Goal: Browse casually

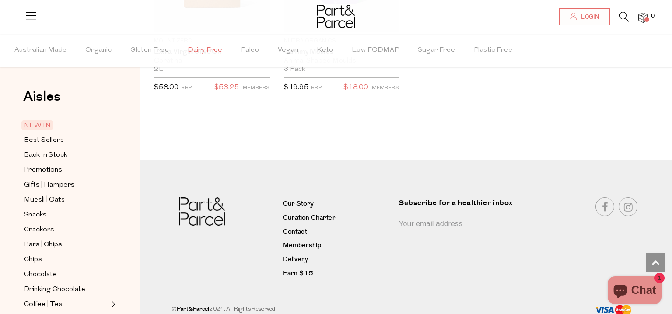
scroll to position [1767, 0]
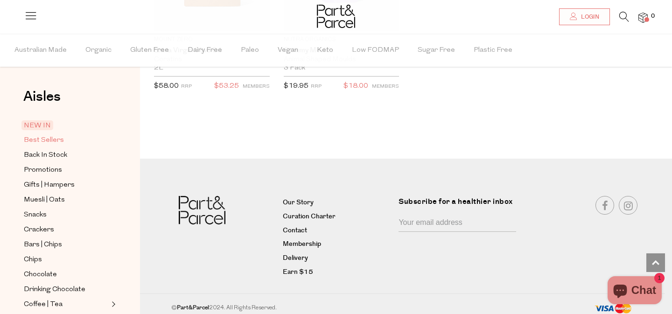
click at [47, 140] on span "Best Sellers" at bounding box center [44, 140] width 40 height 11
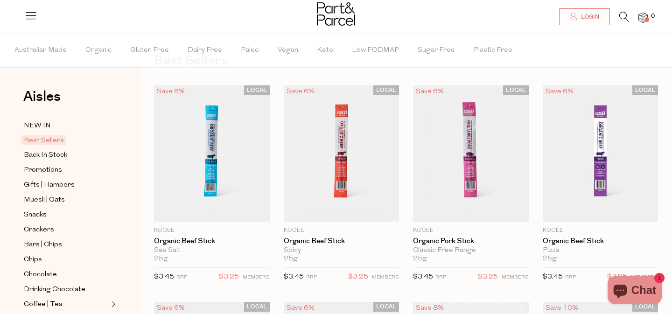
scroll to position [40, 0]
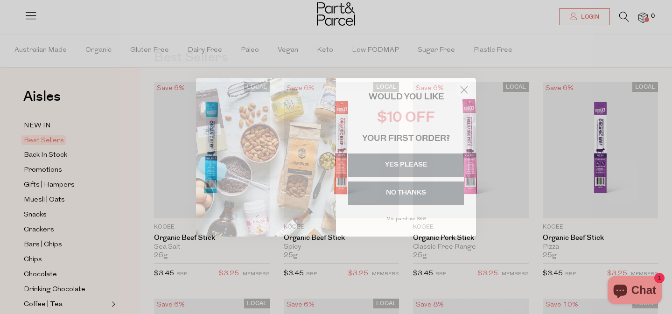
click at [462, 89] on circle "Close dialog" at bounding box center [463, 89] width 15 height 15
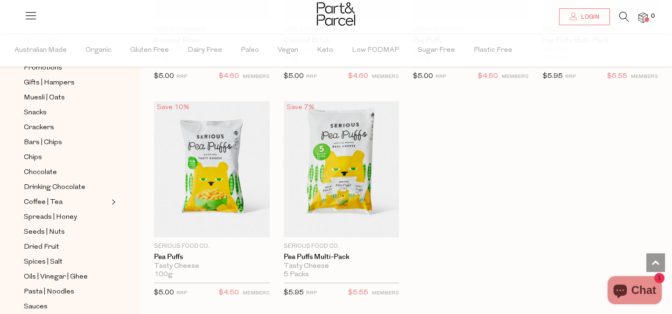
scroll to position [105, 0]
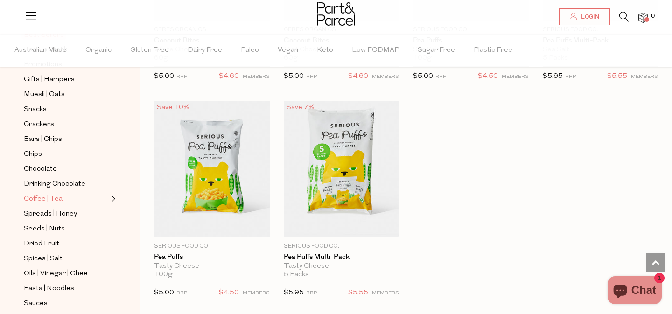
click at [39, 199] on span "Coffee | Tea" at bounding box center [43, 199] width 39 height 11
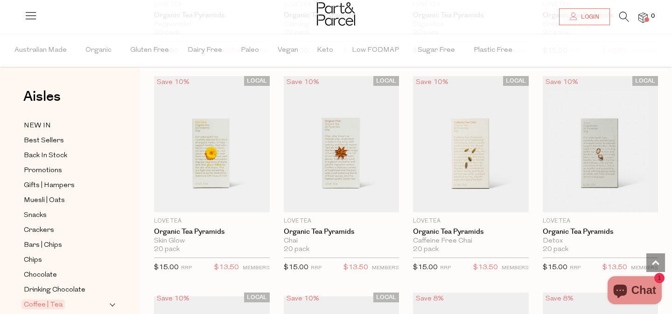
scroll to position [712, 0]
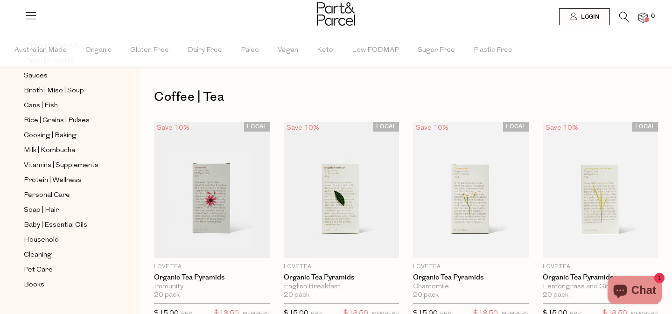
scroll to position [365, 0]
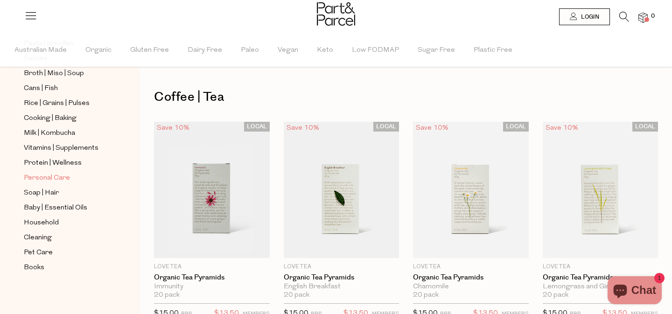
click at [64, 182] on span "Personal Care" at bounding box center [47, 178] width 46 height 11
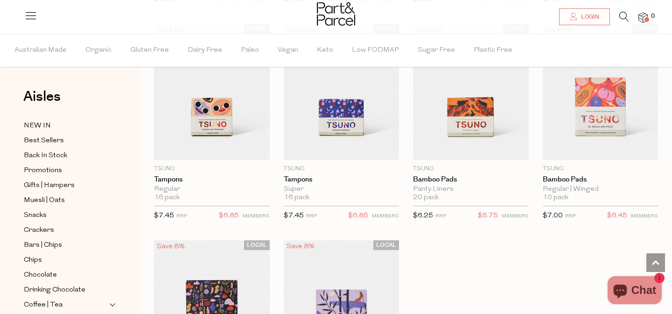
scroll to position [2487, 0]
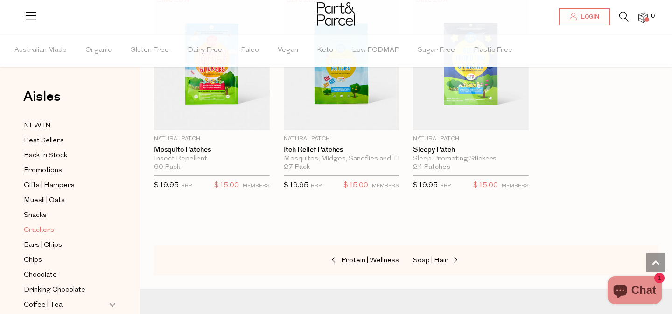
scroll to position [365, 0]
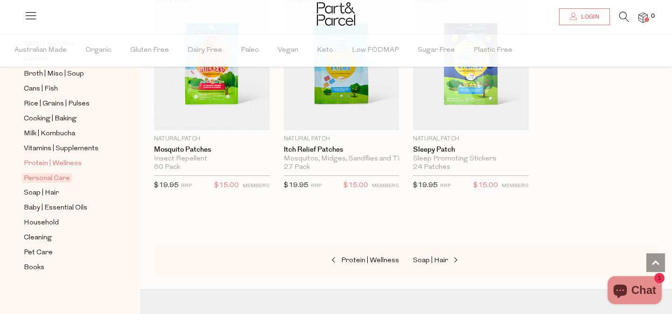
click at [63, 166] on span "Protein | Wellness" at bounding box center [53, 163] width 58 height 11
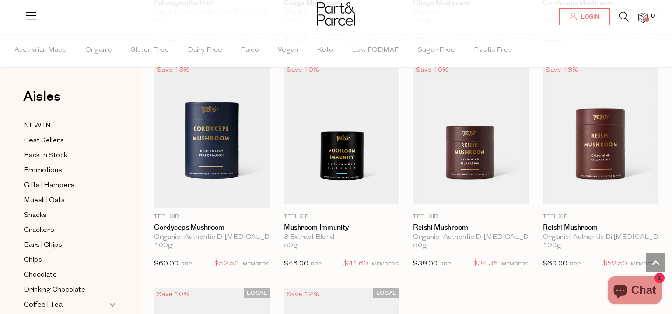
scroll to position [2476, 0]
